Goal: Task Accomplishment & Management: Manage account settings

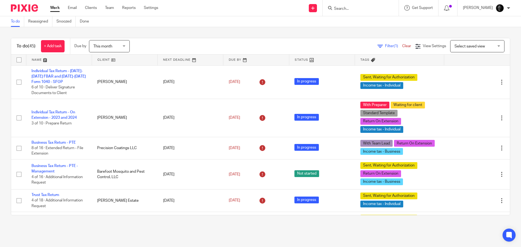
click at [343, 6] on form at bounding box center [363, 8] width 58 height 7
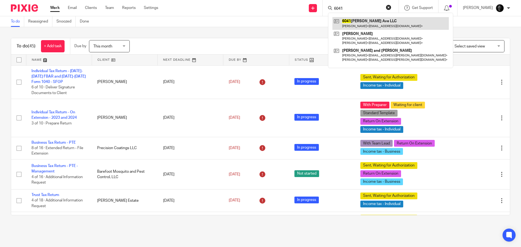
type input "6041"
click at [387, 25] on link at bounding box center [391, 23] width 116 height 12
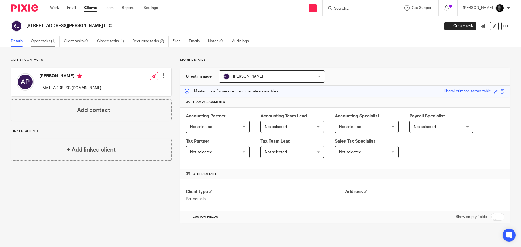
click at [38, 42] on link "Open tasks (1)" at bounding box center [45, 41] width 29 height 11
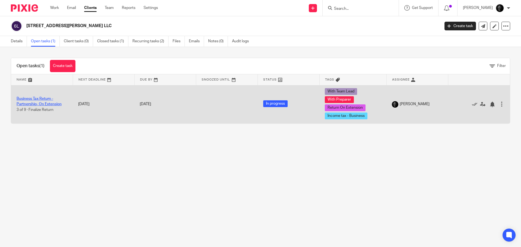
click at [46, 100] on link "Business Tax Return - Partnership- On Extension" at bounding box center [39, 101] width 45 height 9
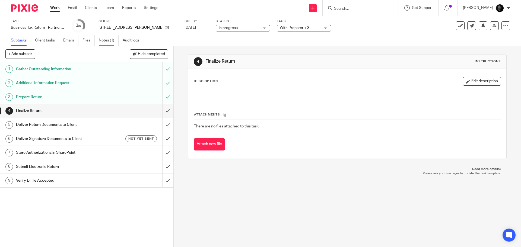
click at [102, 43] on link "Notes (1)" at bounding box center [109, 40] width 20 height 11
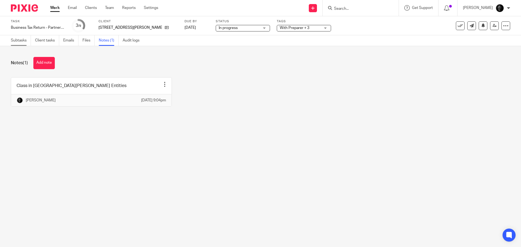
click at [23, 42] on link "Subtasks" at bounding box center [21, 40] width 20 height 11
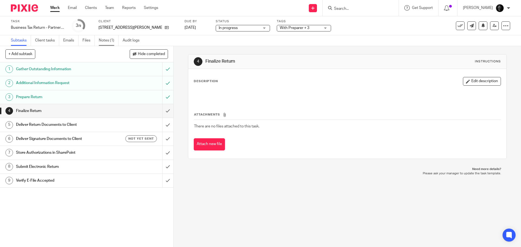
click at [103, 40] on link "Notes (1)" at bounding box center [109, 40] width 20 height 11
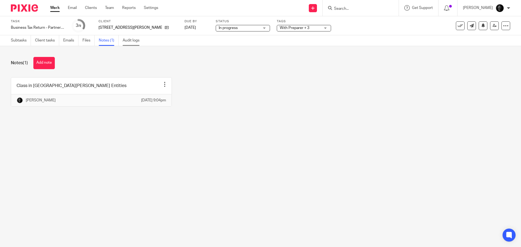
click at [128, 42] on link "Audit logs" at bounding box center [133, 40] width 21 height 11
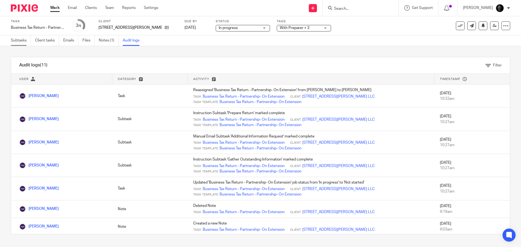
click at [27, 45] on link "Subtasks" at bounding box center [21, 40] width 20 height 11
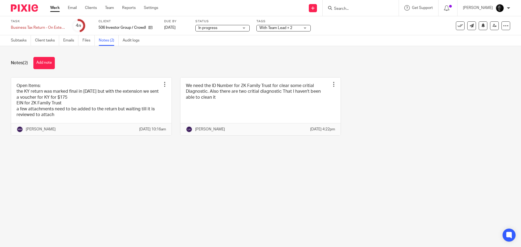
click at [11, 75] on div "Notes (2) Add note Open Items: the KY return was marked final in [DATE] but wit…" at bounding box center [260, 100] width 521 height 109
